Goal: Task Accomplishment & Management: Manage account settings

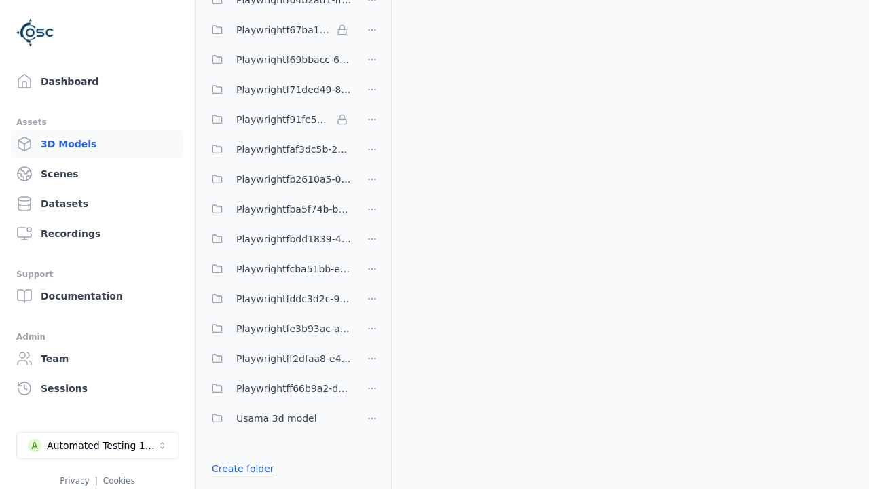
click at [242, 469] on link "Create folder" at bounding box center [243, 469] width 62 height 14
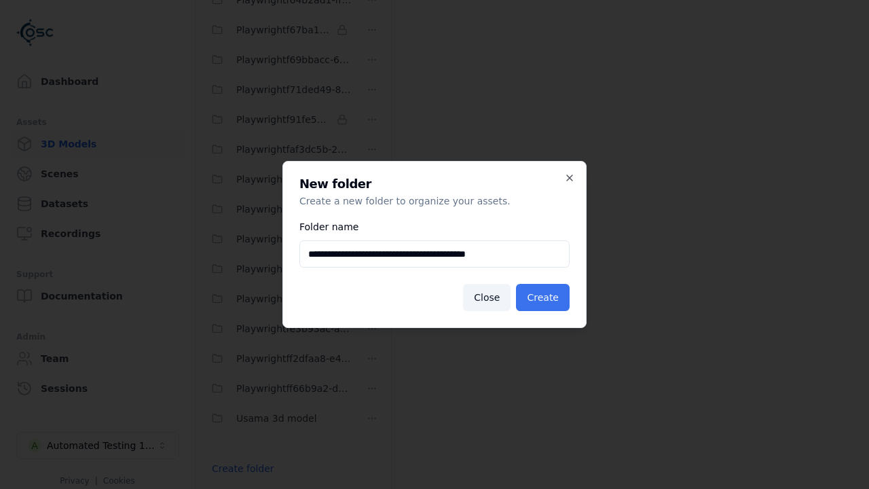
type input "**********"
click at [543, 297] on button "Create" at bounding box center [543, 297] width 54 height 27
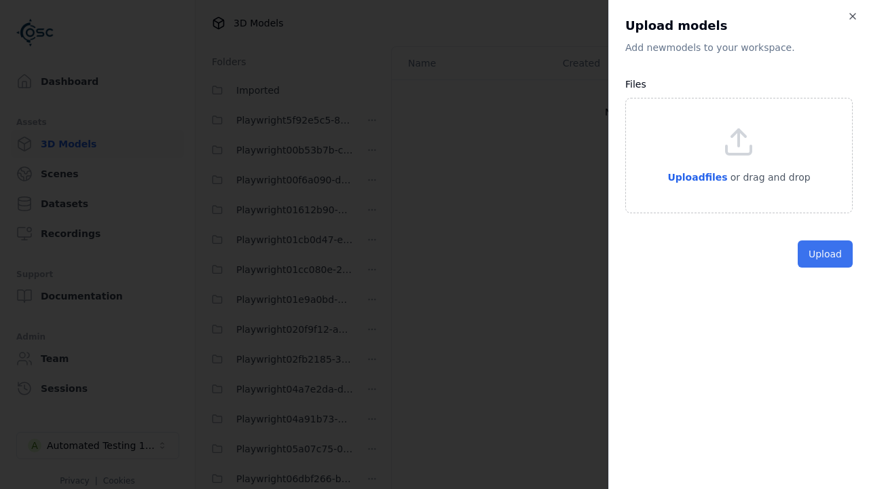
click at [825, 268] on button "Upload" at bounding box center [825, 253] width 55 height 27
